Goal: Communication & Community: Ask a question

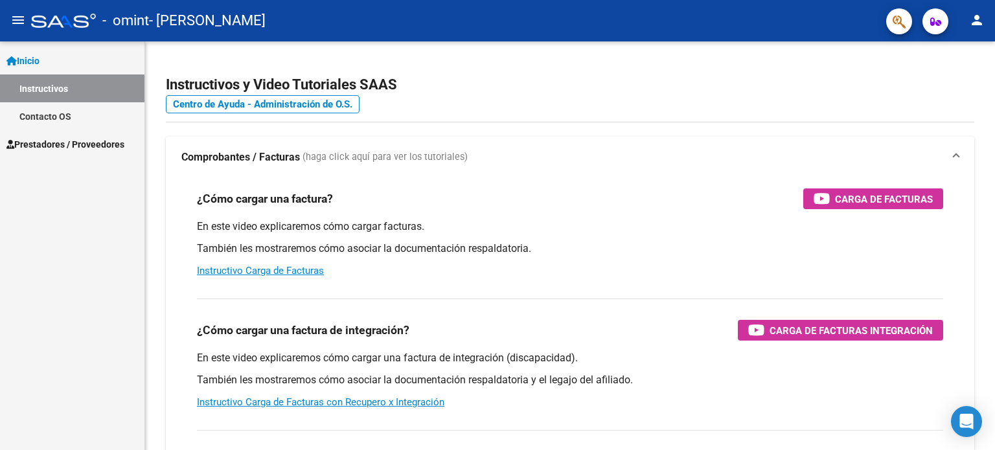
click at [34, 142] on span "Prestadores / Proveedores" at bounding box center [65, 144] width 118 height 14
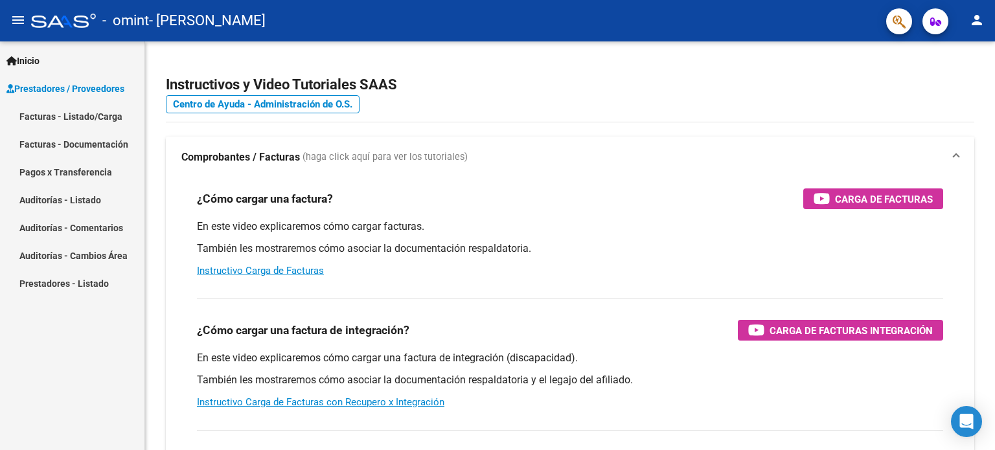
click at [82, 114] on link "Facturas - Listado/Carga" at bounding box center [72, 116] width 145 height 28
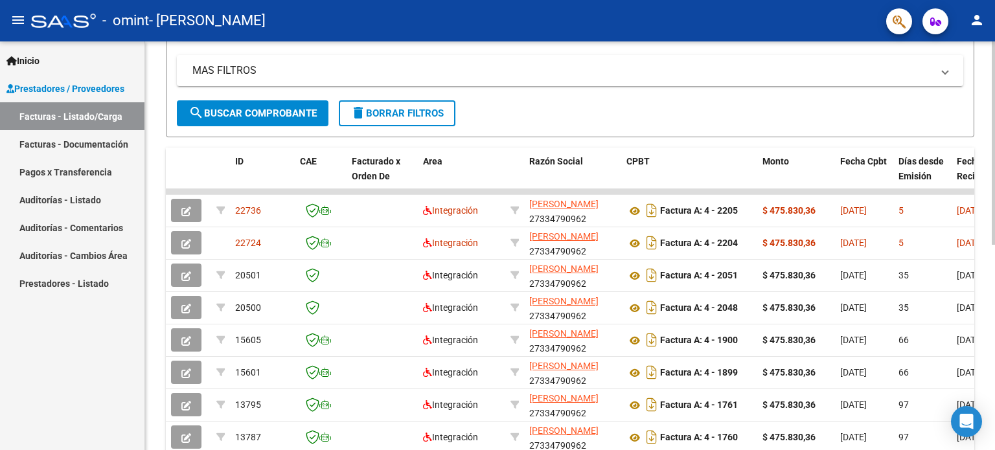
scroll to position [259, 0]
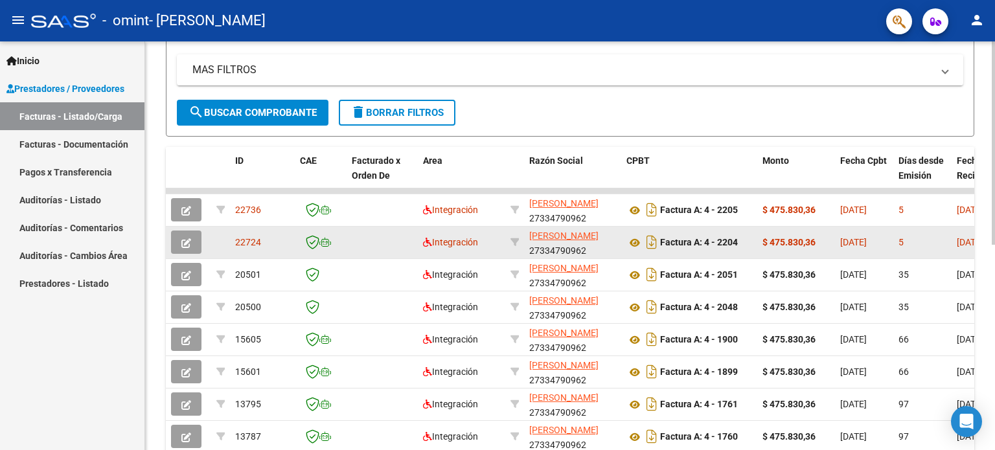
click at [185, 238] on icon "button" at bounding box center [186, 243] width 10 height 10
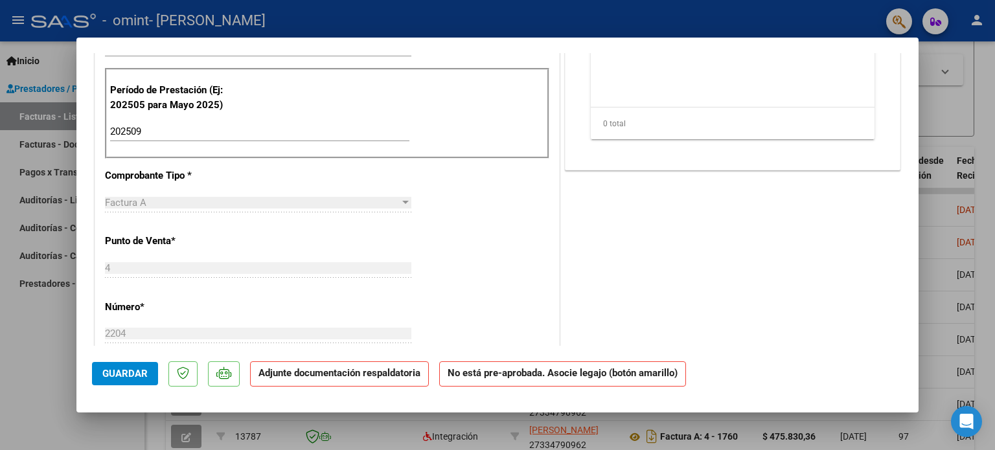
scroll to position [0, 0]
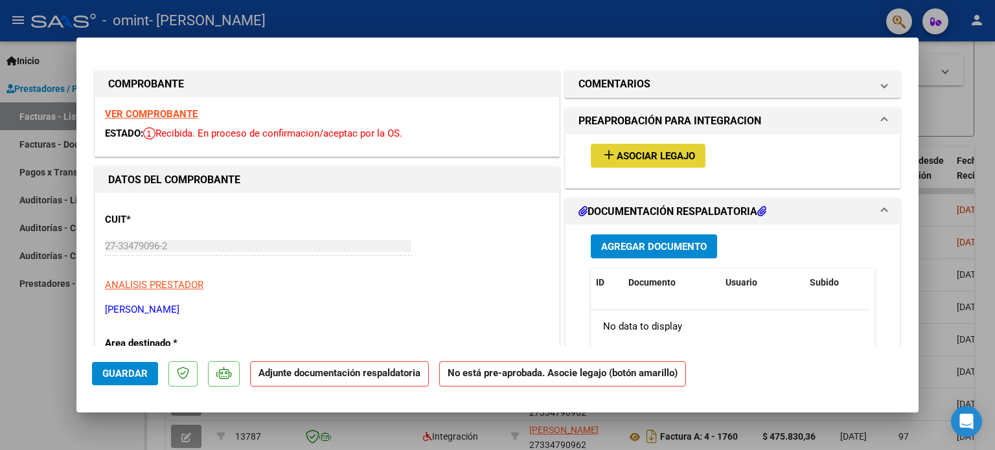
click at [601, 157] on mat-icon "add" at bounding box center [609, 155] width 16 height 16
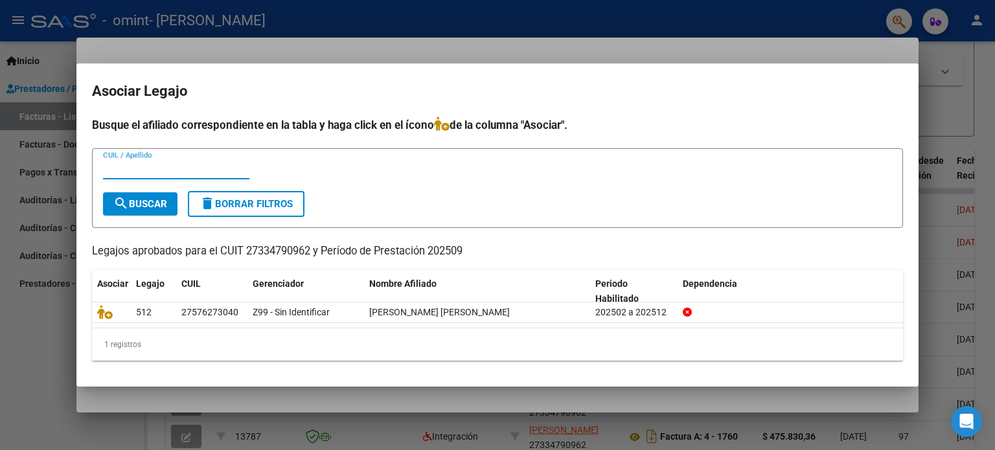
click at [850, 114] on mat-dialog-container "Asociar Legajo Busque el afiliado correspondiente en la tabla y haga click en e…" at bounding box center [497, 225] width 842 height 323
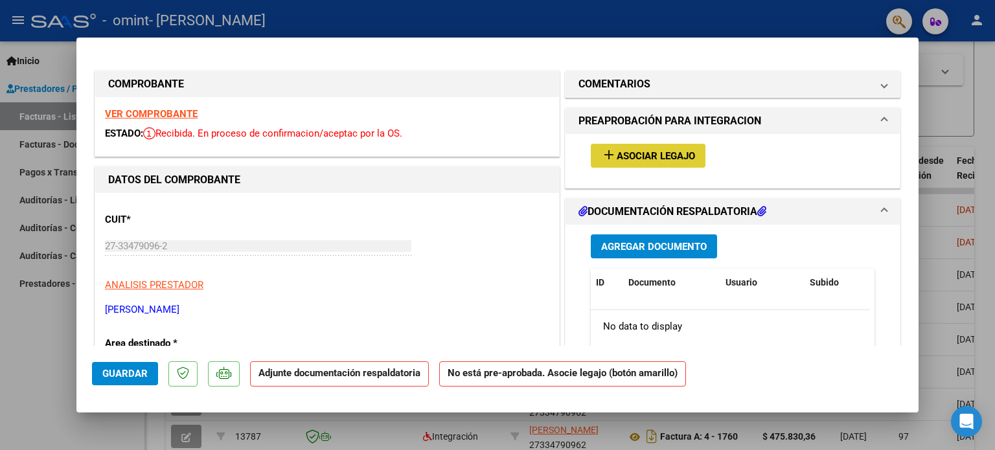
click at [651, 152] on span "Asociar Legajo" at bounding box center [656, 156] width 78 height 12
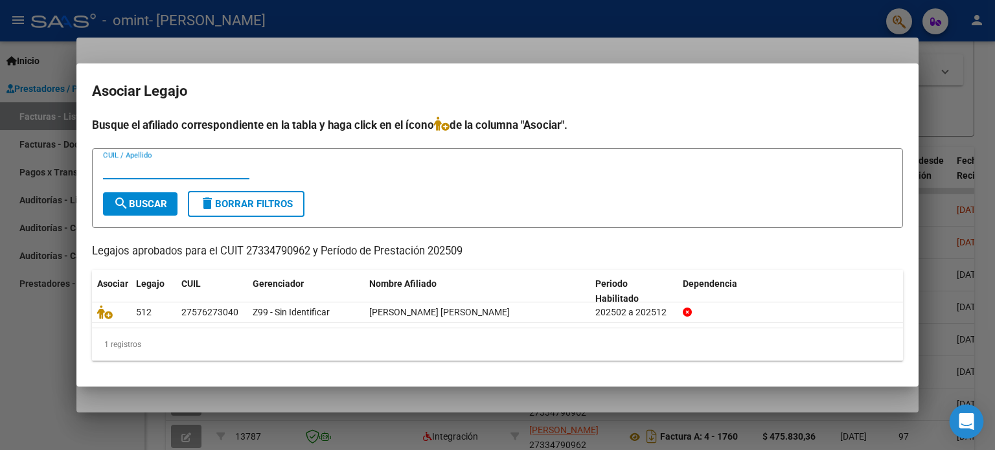
click at [973, 409] on div "Open Intercom Messenger" at bounding box center [967, 422] width 34 height 34
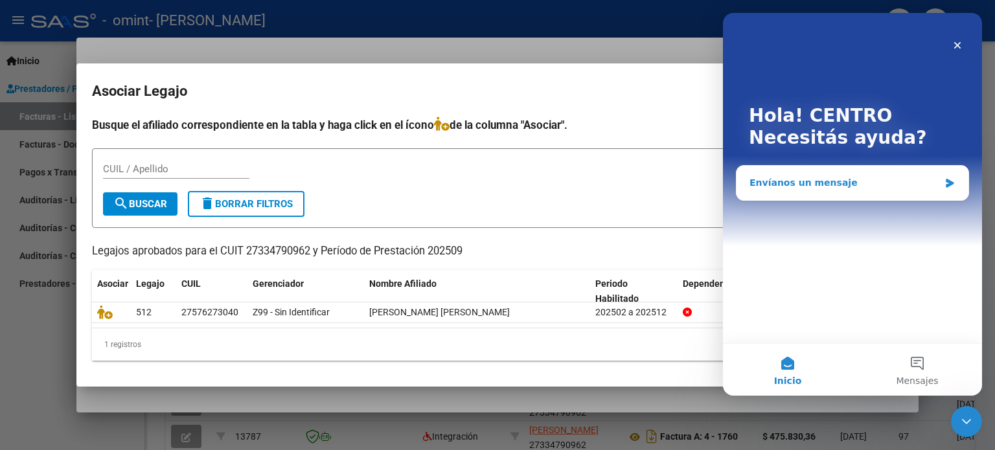
click at [839, 174] on div "Envíanos un mensaje" at bounding box center [853, 183] width 232 height 34
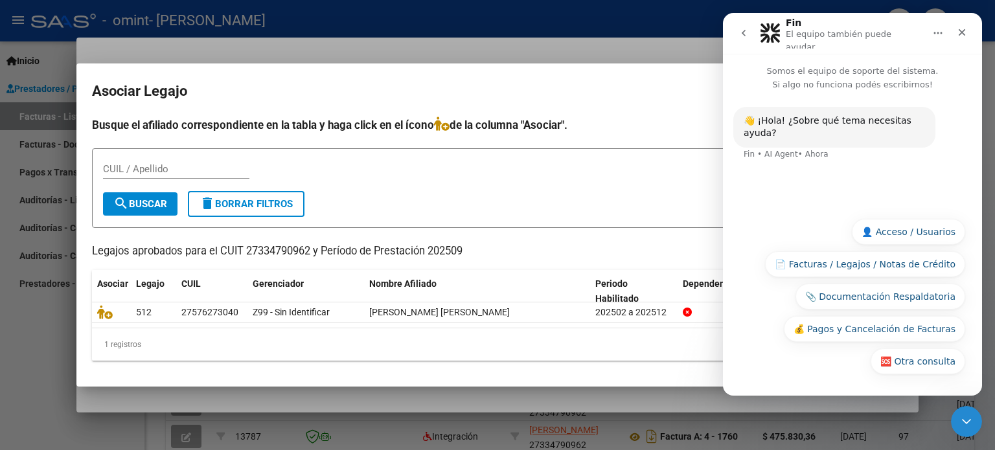
click at [902, 266] on button "📄 Facturas / Legajos / Notas de Crédito" at bounding box center [865, 264] width 200 height 26
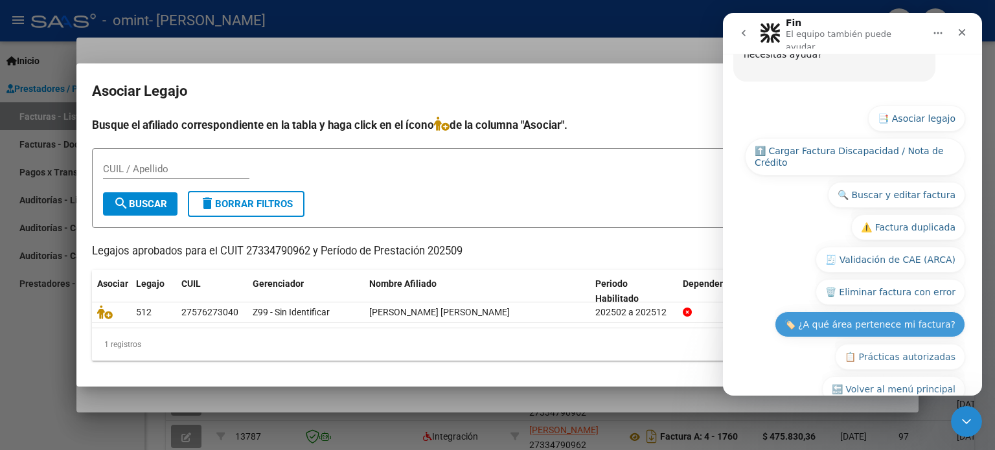
scroll to position [191, 0]
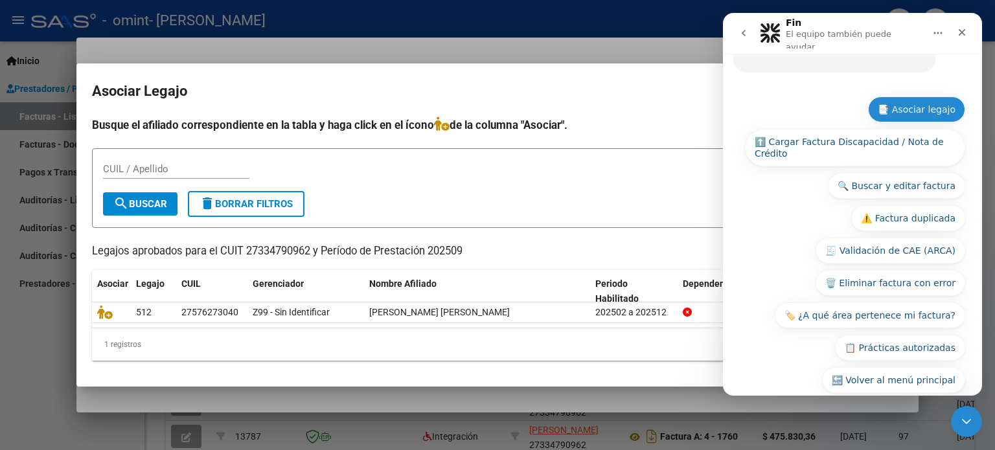
click at [909, 97] on button "📑 Asociar legajo" at bounding box center [916, 110] width 97 height 26
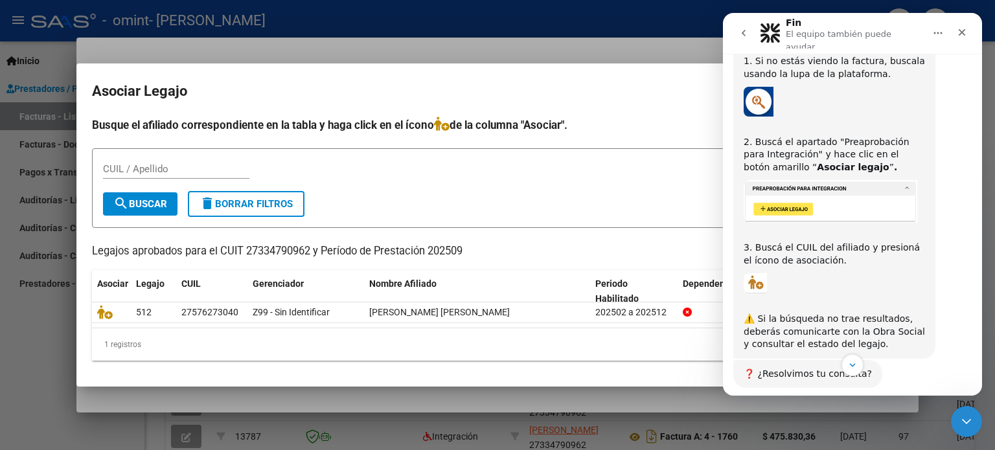
scroll to position [406, 0]
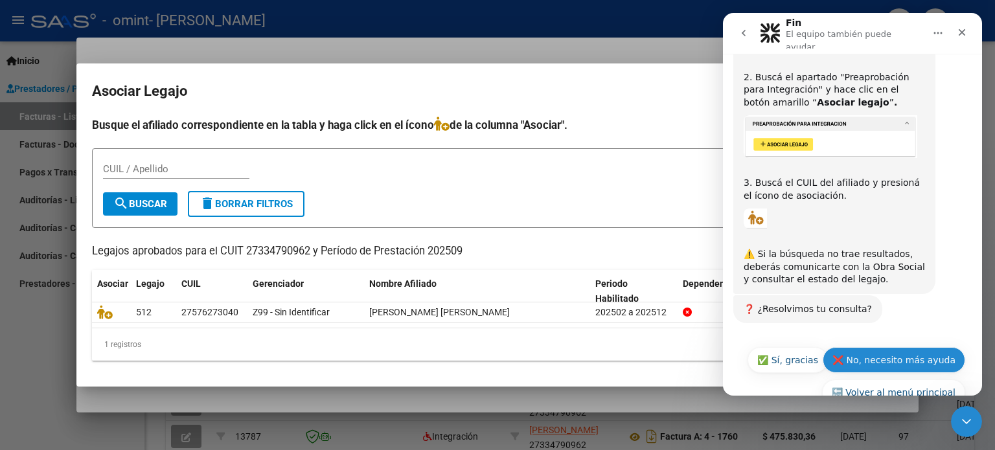
click at [899, 347] on button "❌ No, necesito más ayuda" at bounding box center [894, 360] width 143 height 26
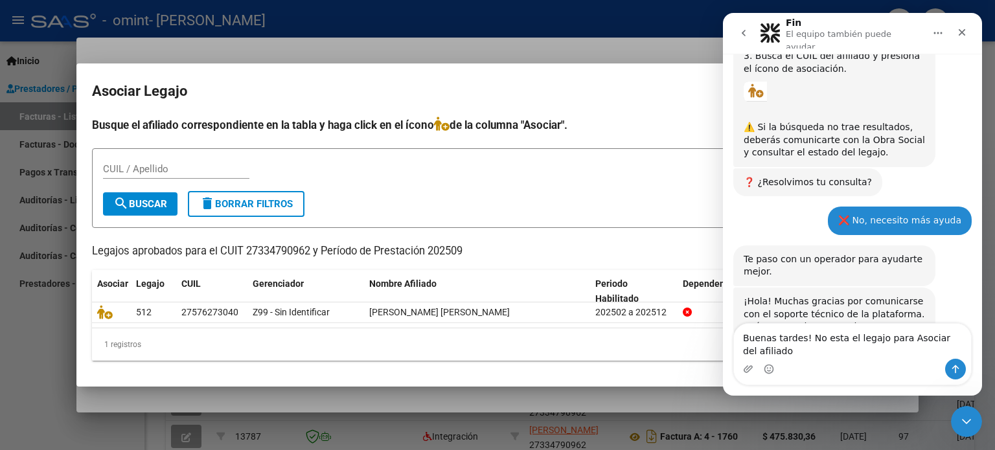
scroll to position [546, 0]
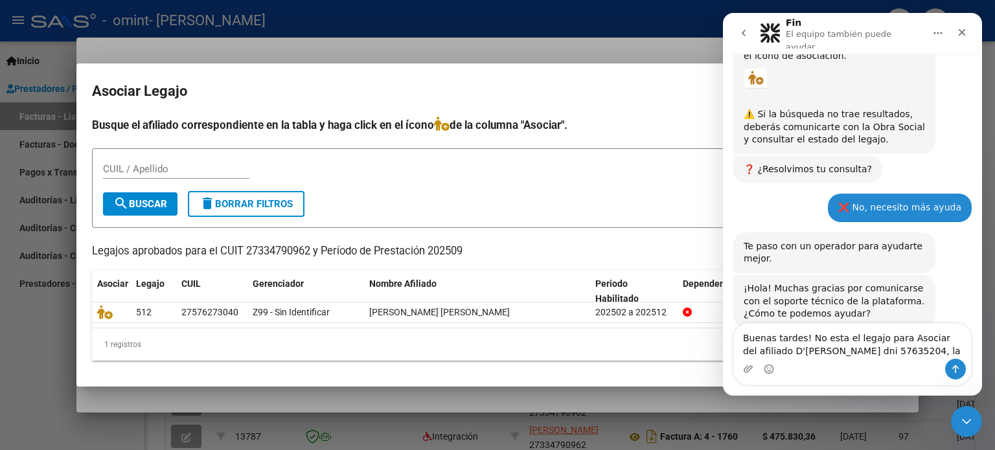
click at [935, 341] on textarea "Buenas tardes! No esta el legajo para Asociar del afiliado D'[PERSON_NAME] dni …" at bounding box center [852, 341] width 237 height 35
click at [887, 357] on textarea "Buenas tardes! No esta el legajo para Asociar de D'[PERSON_NAME] dni 57635204, …" at bounding box center [852, 341] width 237 height 35
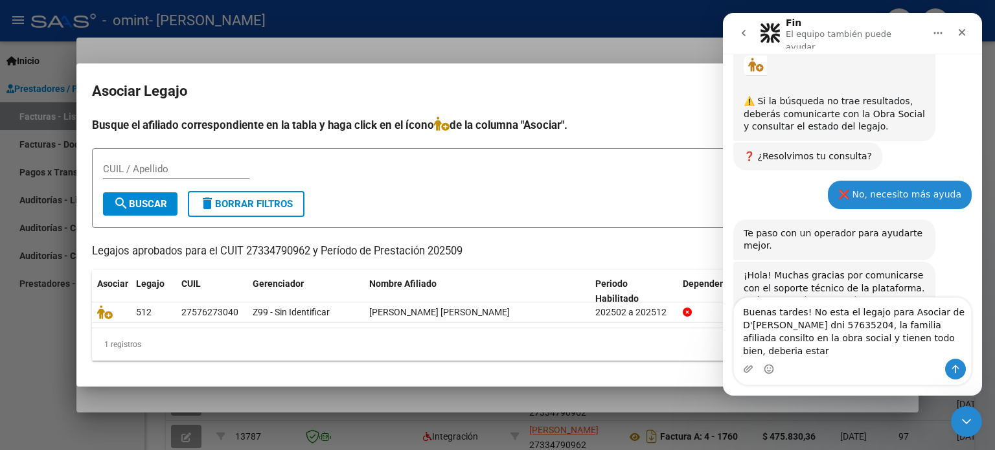
scroll to position [572, 0]
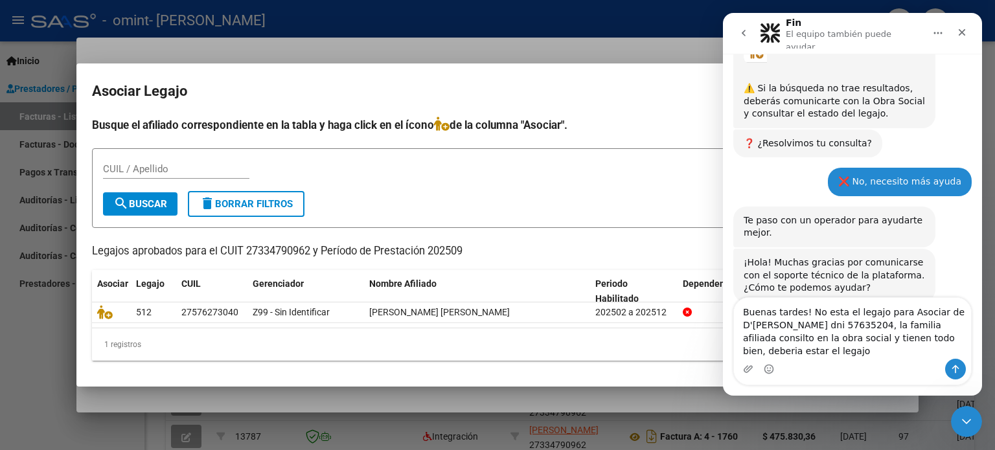
type textarea "Buenas tardes! No esta el legajo para Asociar de D'[PERSON_NAME] dni 57635204, …"
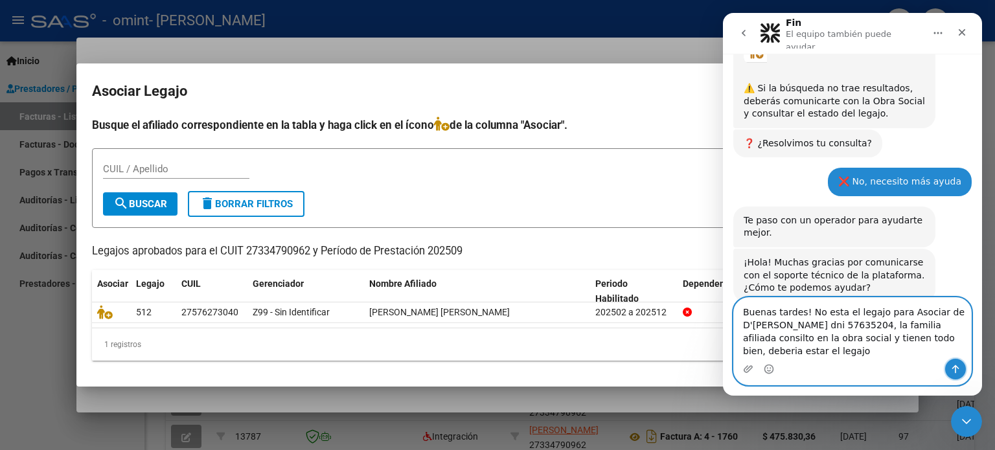
click at [957, 367] on icon "Enviar un mensaje…" at bounding box center [956, 370] width 7 height 8
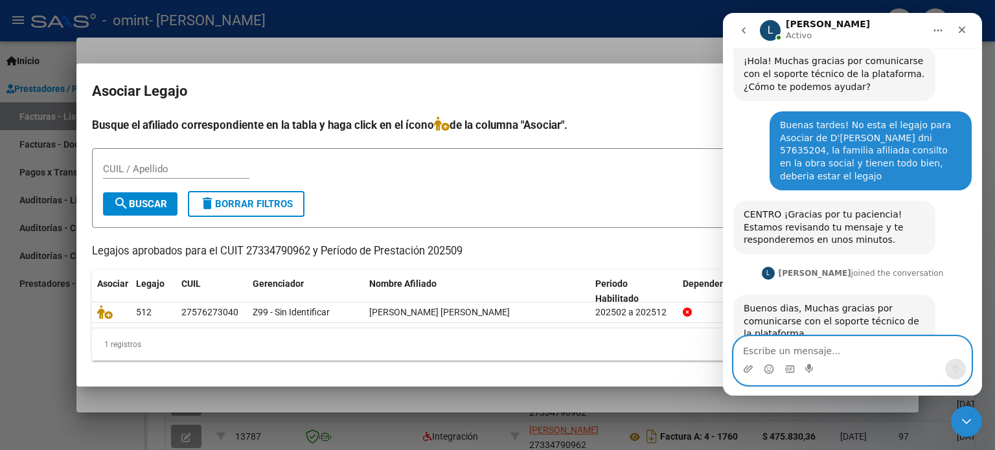
scroll to position [767, 0]
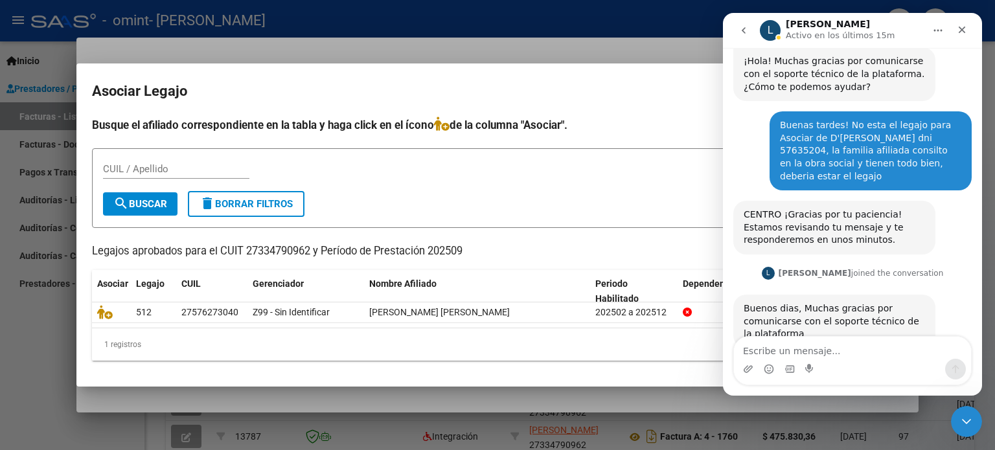
click at [464, 191] on form "CUIL / Apellido search Buscar delete Borrar Filtros" at bounding box center [497, 188] width 811 height 80
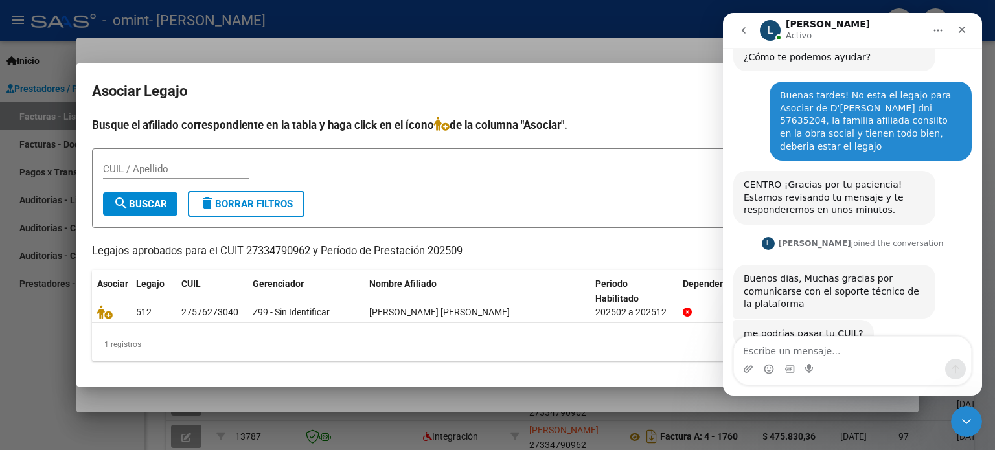
click at [797, 350] on textarea "Escribe un mensaje..." at bounding box center [852, 348] width 237 height 22
type textarea "27334790962"
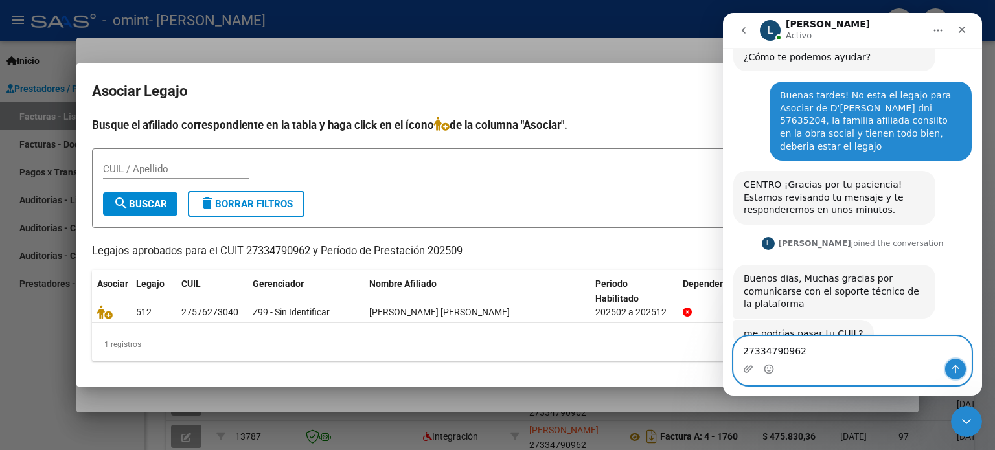
click at [950, 367] on button "Enviar un mensaje…" at bounding box center [956, 369] width 21 height 21
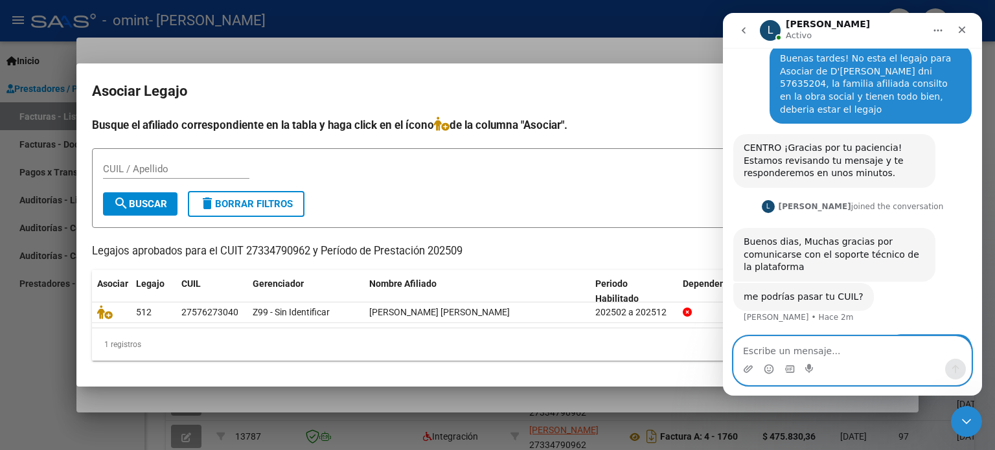
scroll to position [835, 0]
type textarea "[PERSON_NAME]"
click at [957, 367] on icon "Enviar un mensaje…" at bounding box center [956, 370] width 7 height 8
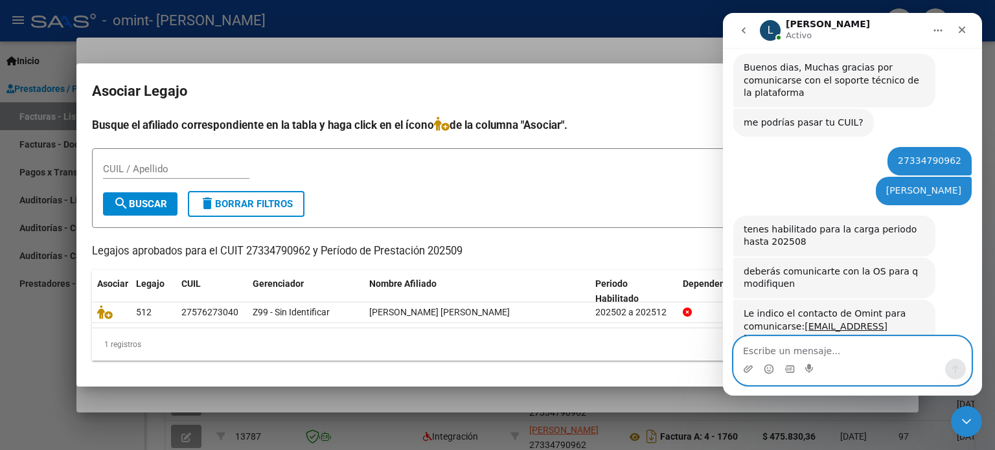
scroll to position [1014, 0]
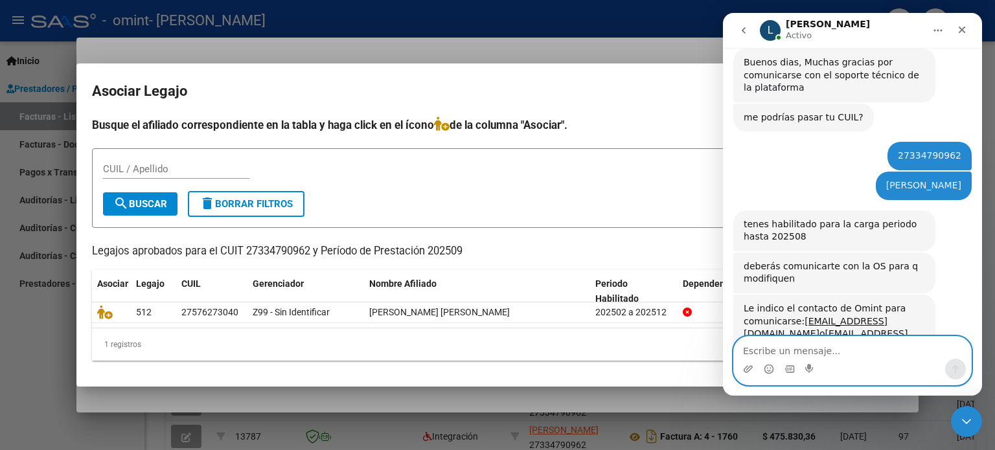
click at [804, 351] on textarea "Escribe un mensaje..." at bounding box center [852, 348] width 237 height 22
click at [758, 349] on textarea "ok, muchas gracias!" at bounding box center [852, 348] width 237 height 22
type textarea "ok, nos volvemos a comunicar, muchas gracias!"
click at [959, 369] on icon "Enviar un mensaje…" at bounding box center [956, 369] width 10 height 10
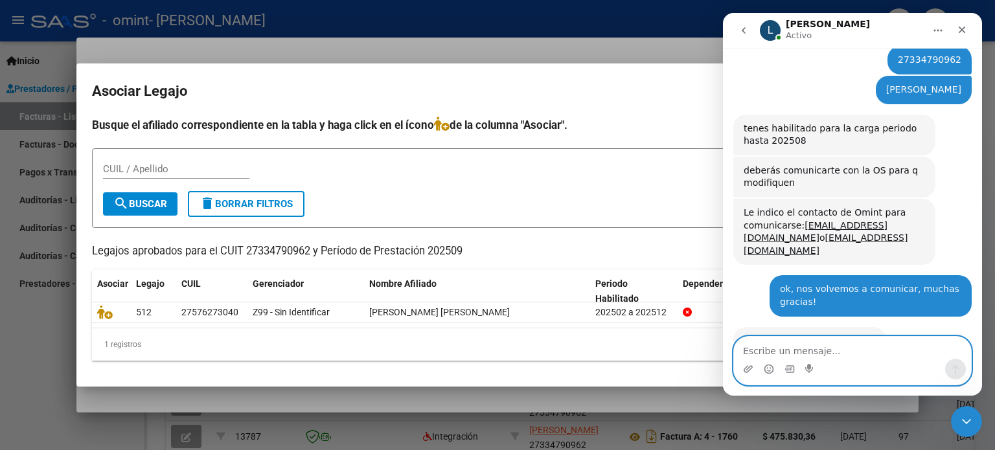
scroll to position [1104, 0]
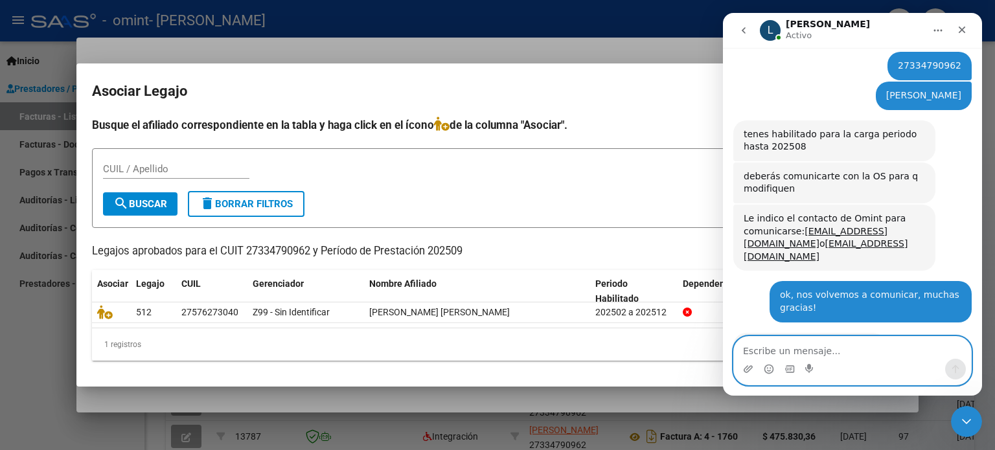
click at [815, 351] on textarea "Escribe un mensaje..." at bounding box center [852, 348] width 237 height 22
type textarea "i"
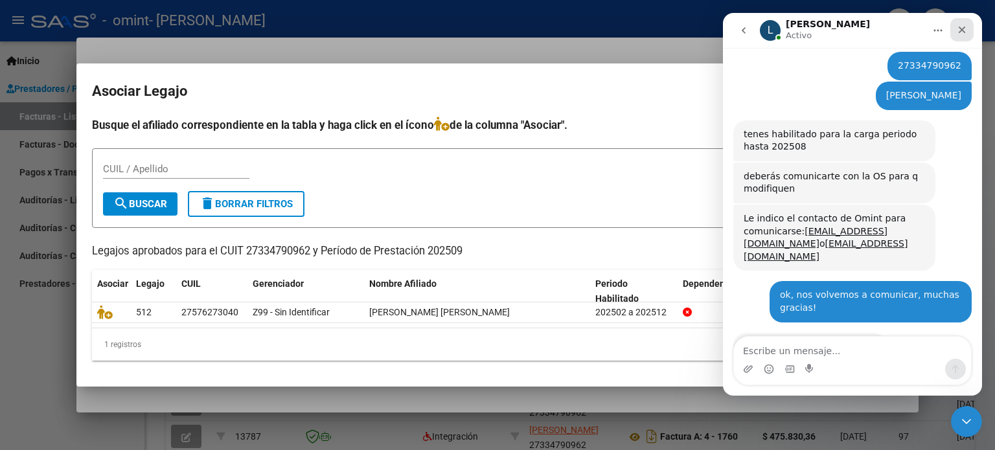
click at [964, 29] on icon "Cerrar" at bounding box center [962, 30] width 10 height 10
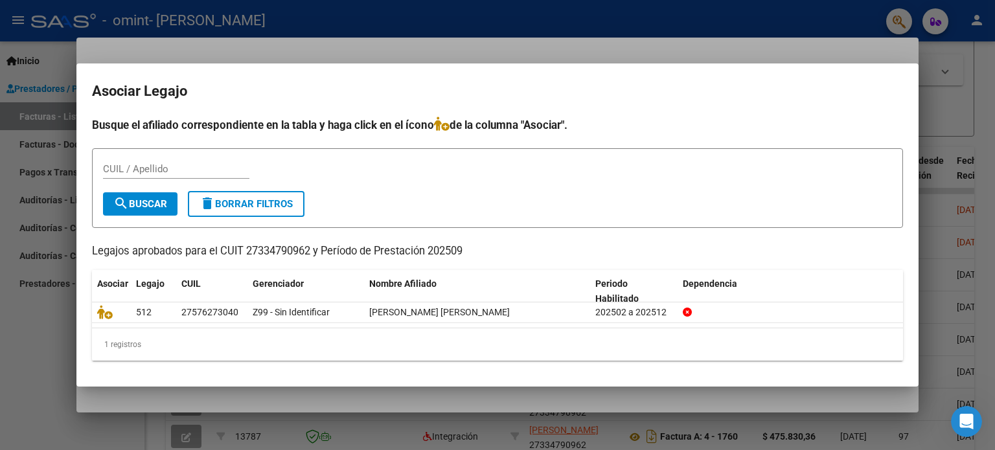
click at [704, 42] on div at bounding box center [497, 225] width 995 height 450
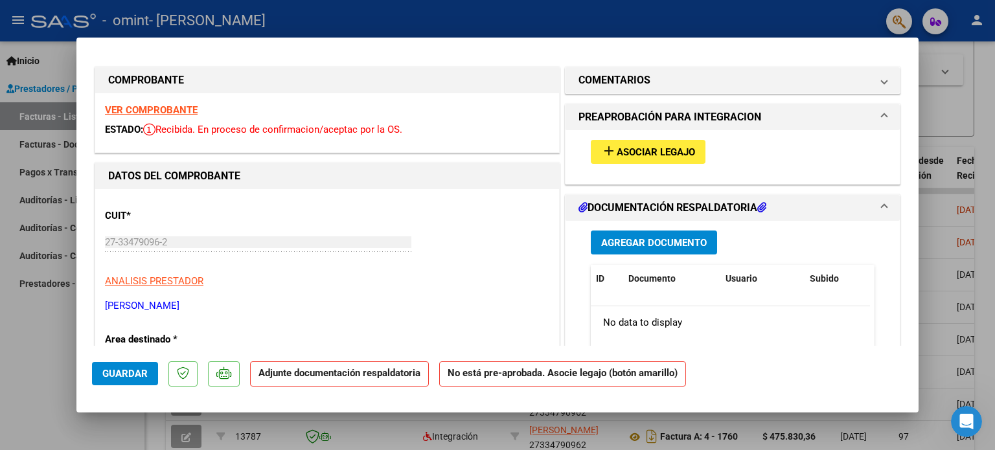
scroll to position [0, 0]
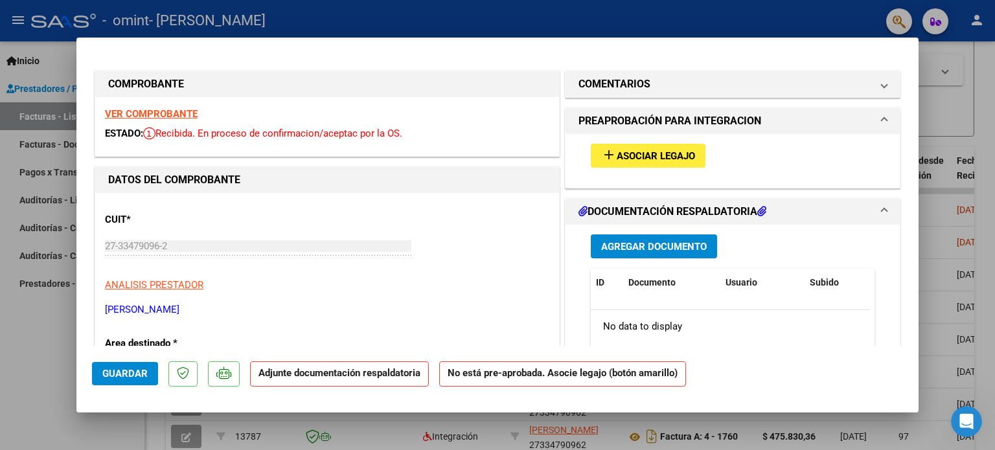
type input "$ 0,00"
